Goal: Check status: Check status

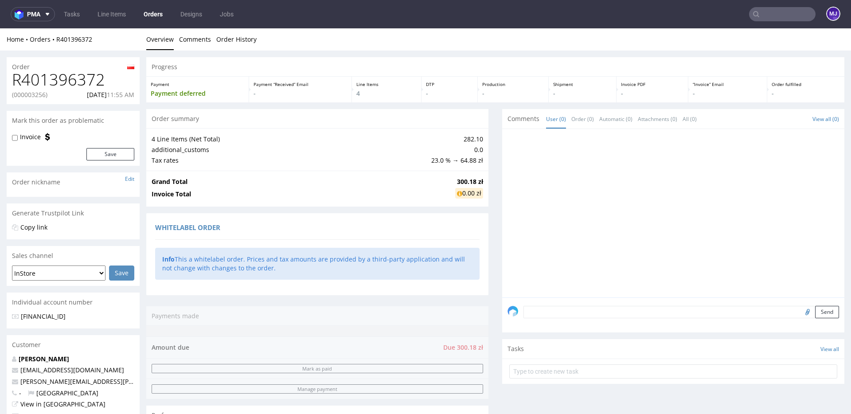
click at [32, 98] on p "(000003256)" at bounding box center [29, 94] width 35 height 9
copy p "000003256"
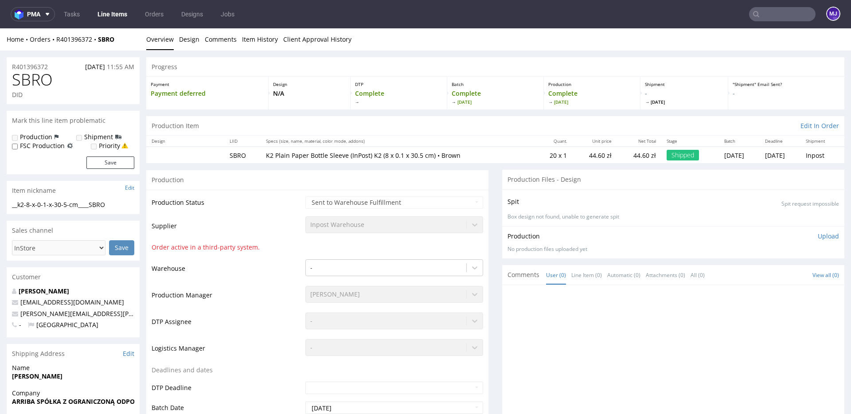
click at [266, 158] on p "K2 Plain Paper Bottle Sleeve (InPost) K2 (8 x 0.1 x 30.5 cm) • Brown" at bounding box center [398, 155] width 264 height 9
drag, startPoint x: 264, startPoint y: 158, endPoint x: 443, endPoint y: 159, distance: 178.7
click at [443, 159] on p "K2 Plain Paper Bottle Sleeve (InPost) K2 (8 x 0.1 x 30.5 cm) • Brown" at bounding box center [398, 155] width 264 height 9
drag, startPoint x: 443, startPoint y: 159, endPoint x: 249, endPoint y: 156, distance: 193.8
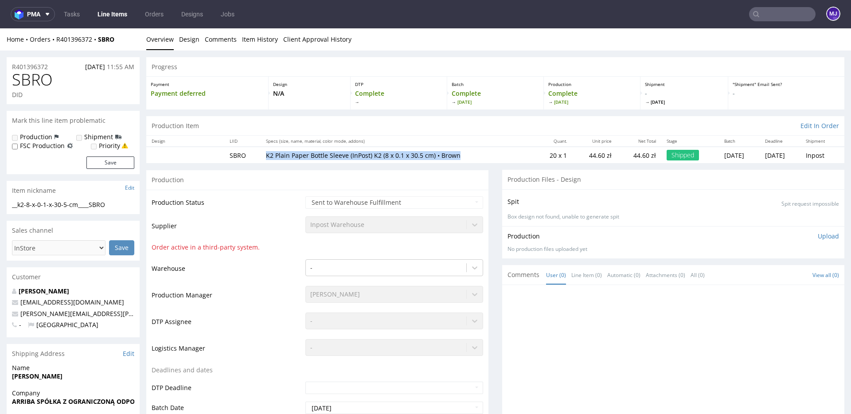
click at [249, 156] on tr "SBRO K2 Plain Paper Bottle Sleeve (InPost) K2 (8 x 0.1 x 30.5 cm) • Brown 20 x …" at bounding box center [495, 155] width 698 height 16
click at [266, 156] on p "K2 Plain Paper Bottle Sleeve (InPost) K2 (8 x 0.1 x 30.5 cm) • Brown" at bounding box center [398, 155] width 264 height 9
drag, startPoint x: 260, startPoint y: 156, endPoint x: 441, endPoint y: 157, distance: 180.5
click at [441, 157] on p "K2 Plain Paper Bottle Sleeve (InPost) K2 (8 x 0.1 x 30.5 cm) • Brown" at bounding box center [398, 155] width 264 height 9
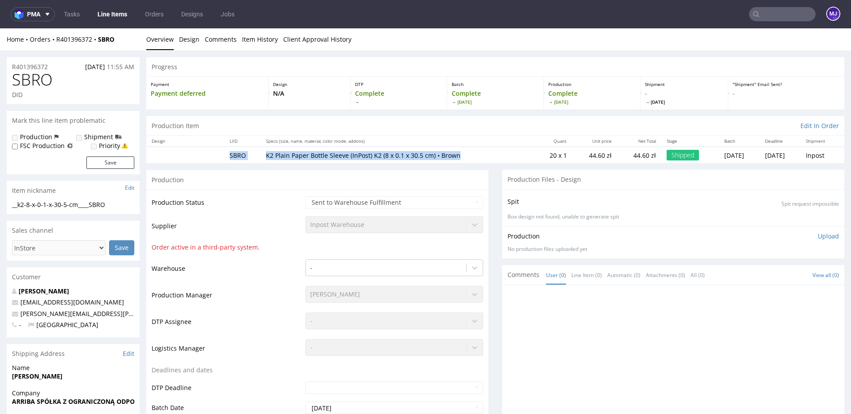
drag, startPoint x: 441, startPoint y: 157, endPoint x: 216, endPoint y: 155, distance: 224.4
click at [216, 155] on tr "SBRO K2 Plain Paper Bottle Sleeve (InPost) K2 (8 x 0.1 x 30.5 cm) • Brown 20 x …" at bounding box center [495, 155] width 698 height 16
click at [216, 155] on td at bounding box center [185, 155] width 78 height 16
drag, startPoint x: 118, startPoint y: 39, endPoint x: 57, endPoint y: 39, distance: 61.2
click at [57, 39] on div "Home Orders R401396372 SBRO" at bounding box center [73, 39] width 133 height 9
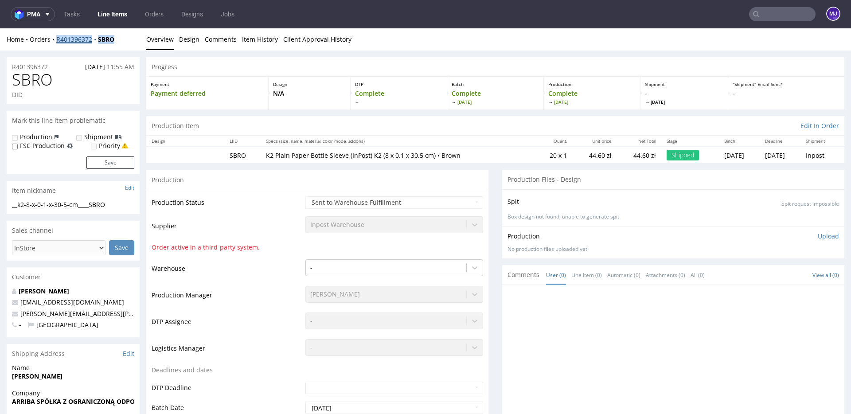
copy div "R401396372 SBRO"
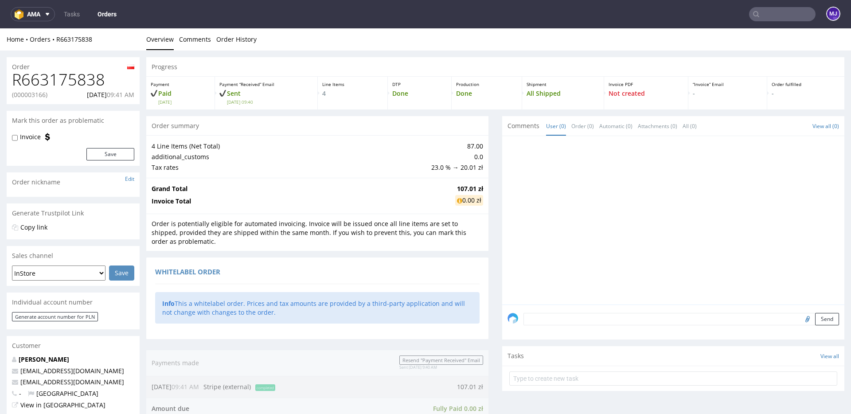
click at [54, 78] on h1 "R663175838" at bounding box center [73, 80] width 122 height 18
drag, startPoint x: 54, startPoint y: 78, endPoint x: 44, endPoint y: 97, distance: 20.8
click at [44, 97] on div "R663175838 (000003166) 14.10.2025 09:41 AM" at bounding box center [73, 87] width 133 height 33
copy div "R663175838 (000003166"
click at [63, 78] on h1 "R663175838" at bounding box center [73, 80] width 122 height 18
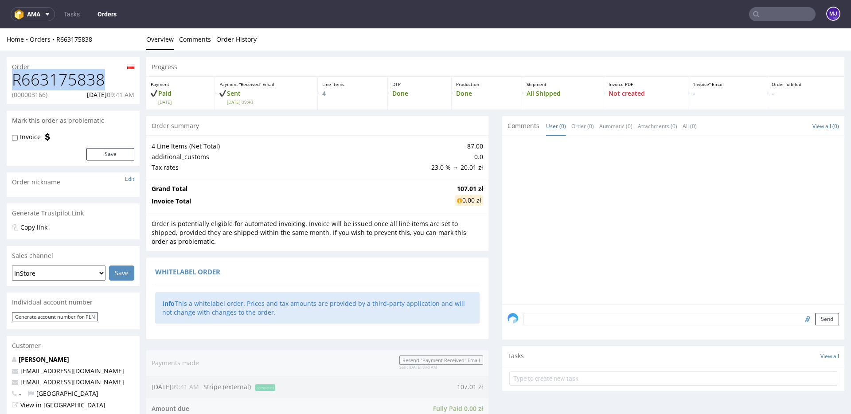
click at [63, 78] on h1 "R663175838" at bounding box center [73, 80] width 122 height 18
click at [273, 36] on ul "Overview Comments Order History" at bounding box center [495, 39] width 698 height 9
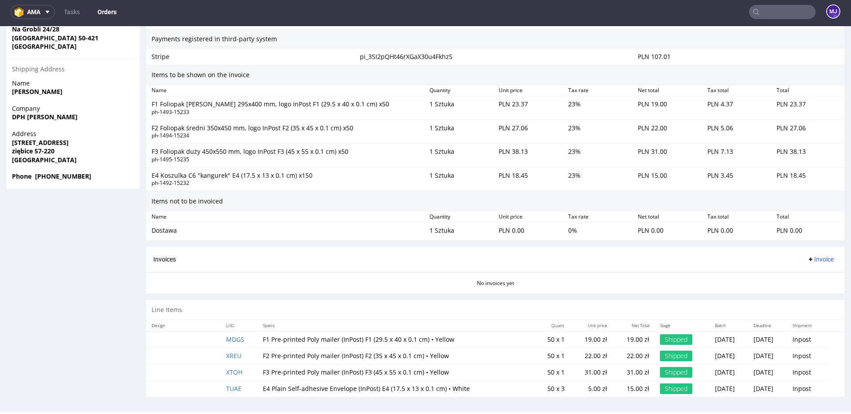
scroll to position [553, 0]
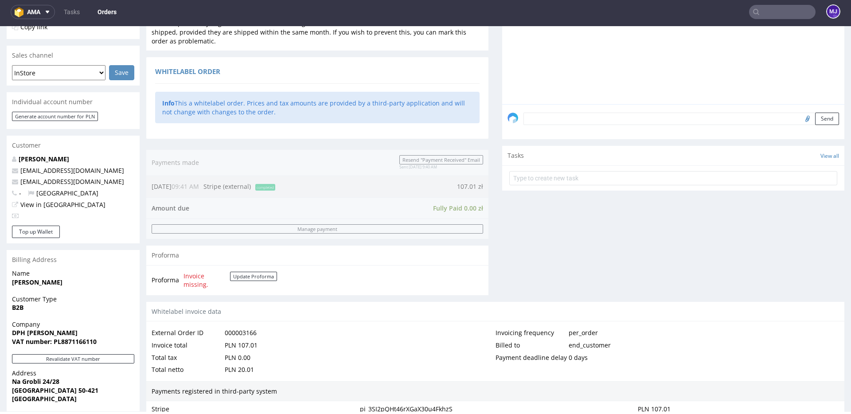
scroll to position [0, 0]
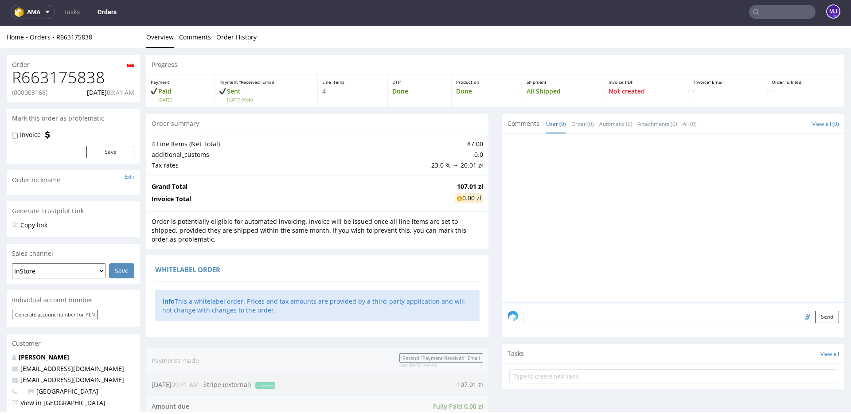
click at [74, 74] on h1 "R663175838" at bounding box center [73, 78] width 122 height 18
copy h1 "R663175838"
